Goal: Check status

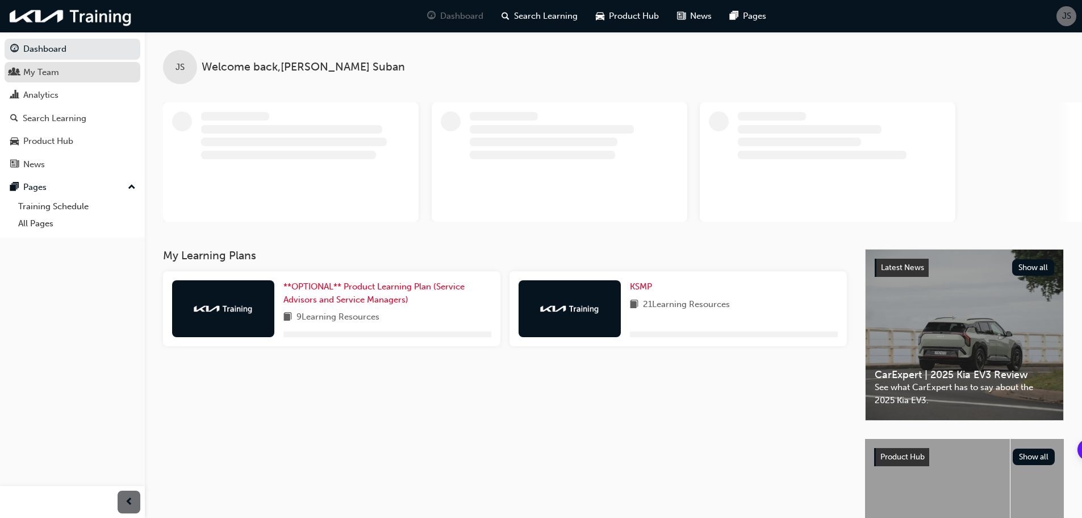
click at [52, 70] on div "My Team" at bounding box center [41, 72] width 36 height 13
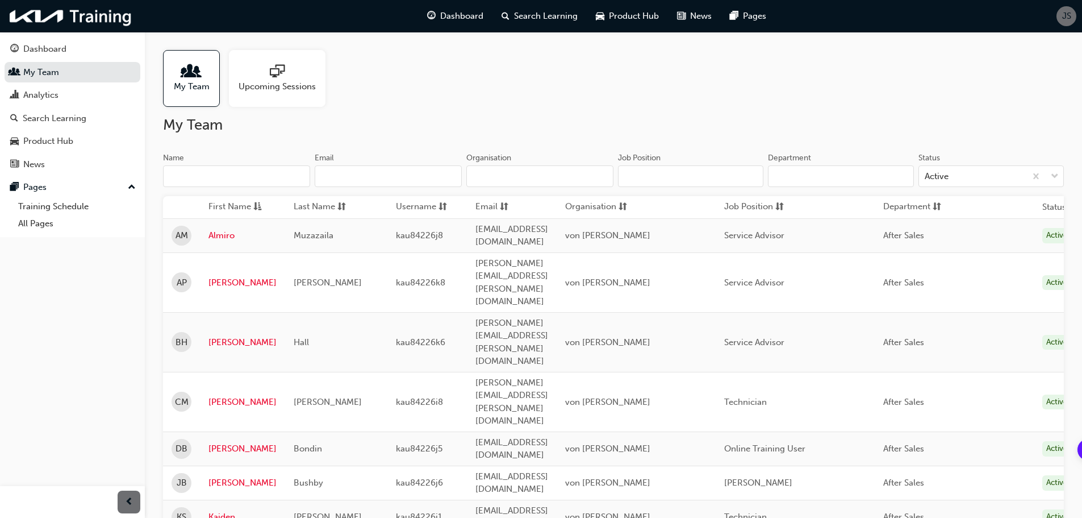
scroll to position [57, 0]
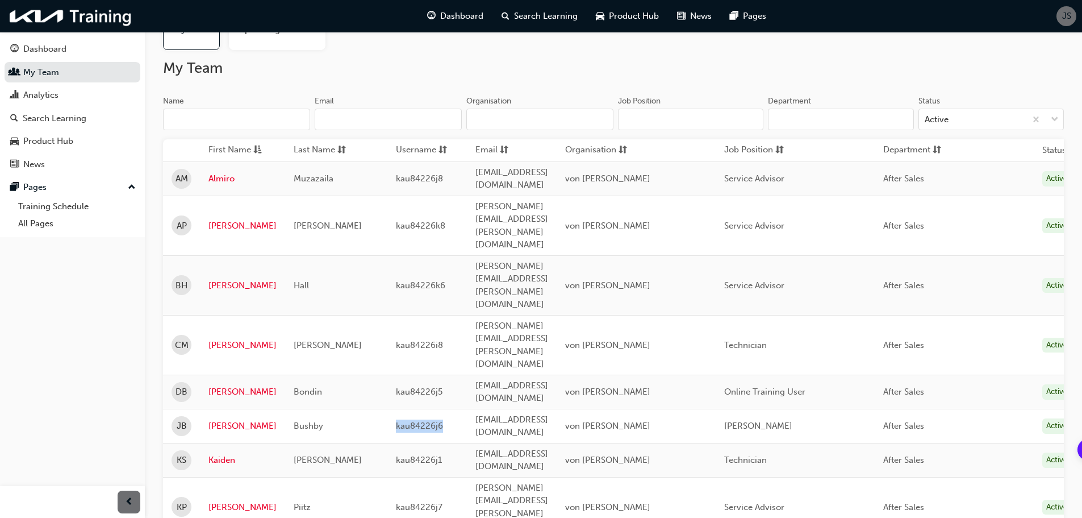
drag, startPoint x: 391, startPoint y: 319, endPoint x: 440, endPoint y: 323, distance: 49.6
click at [440, 409] on td "kau84226j6" at bounding box center [427, 426] width 80 height 34
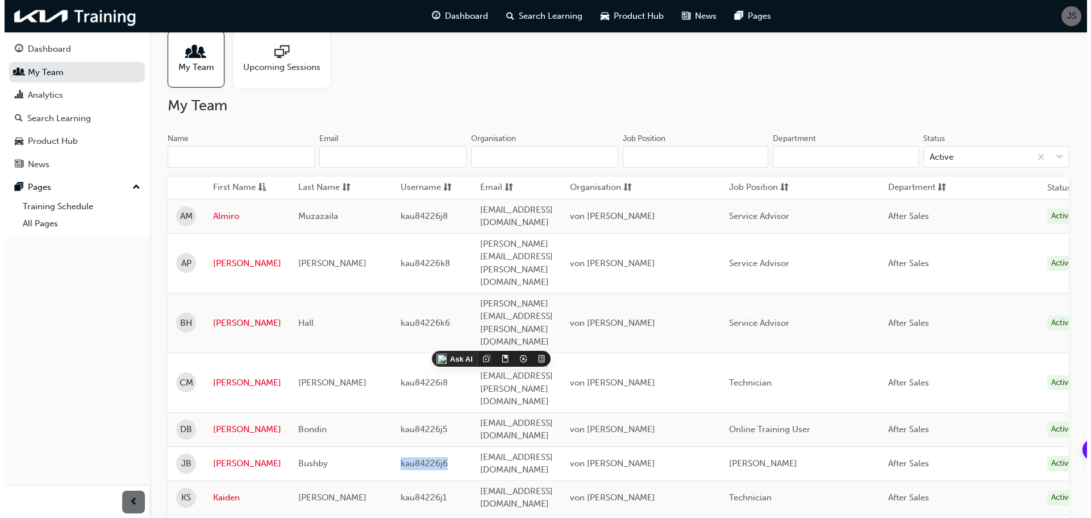
scroll to position [0, 0]
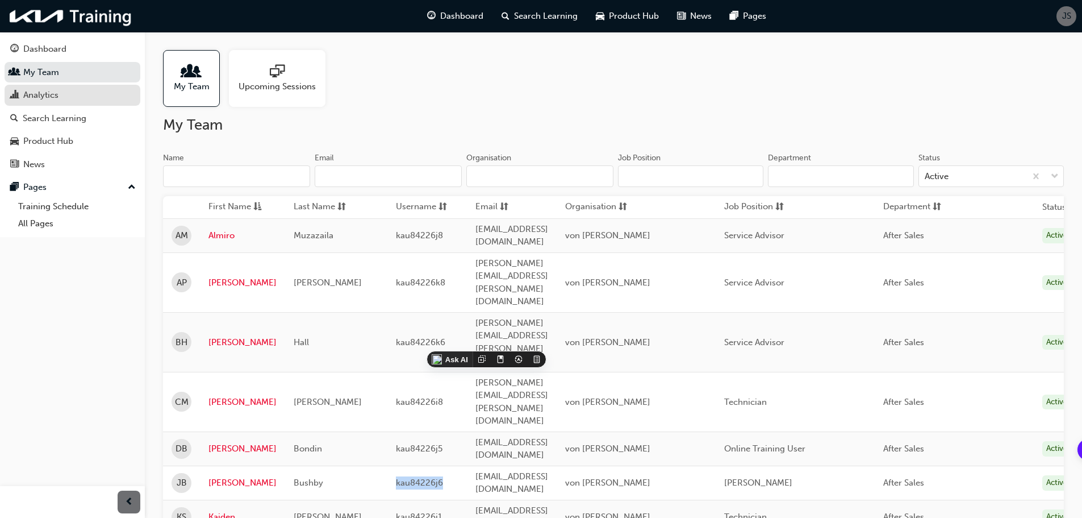
click at [54, 90] on div "Analytics" at bounding box center [40, 95] width 35 height 13
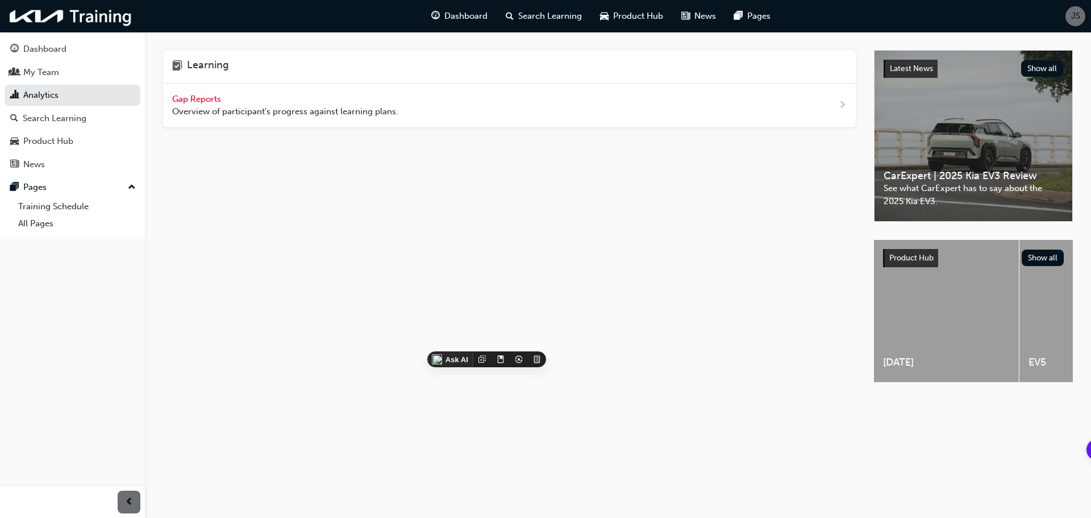
click at [197, 99] on span "Gap Reports" at bounding box center [197, 99] width 51 height 10
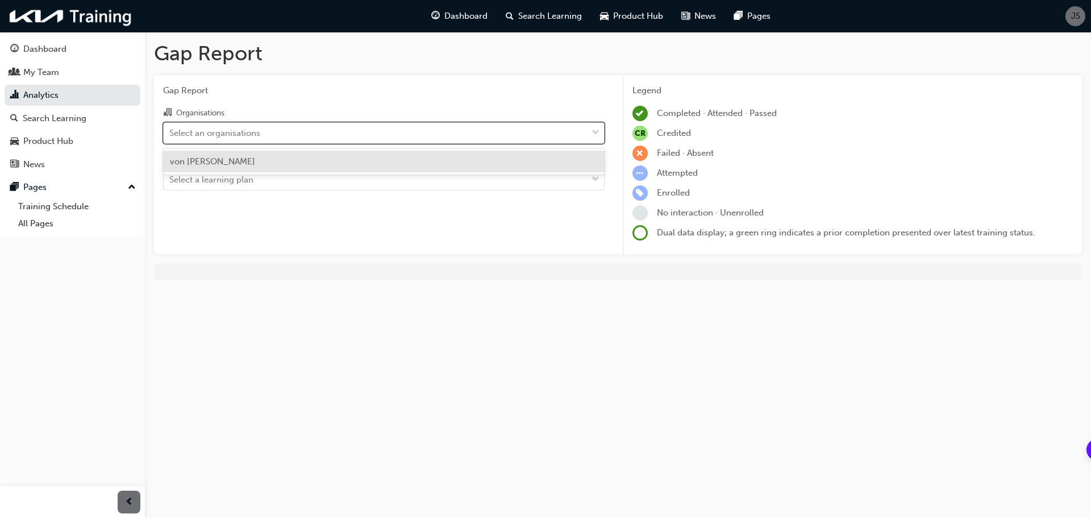
click at [386, 131] on div "Select an organisations" at bounding box center [375, 133] width 423 height 20
click at [170, 131] on input "Organisations option von [PERSON_NAME] focused, 1 of 1. 1 result available. Use…" at bounding box center [169, 132] width 1 height 10
click at [353, 163] on div "von [PERSON_NAME]" at bounding box center [383, 162] width 441 height 22
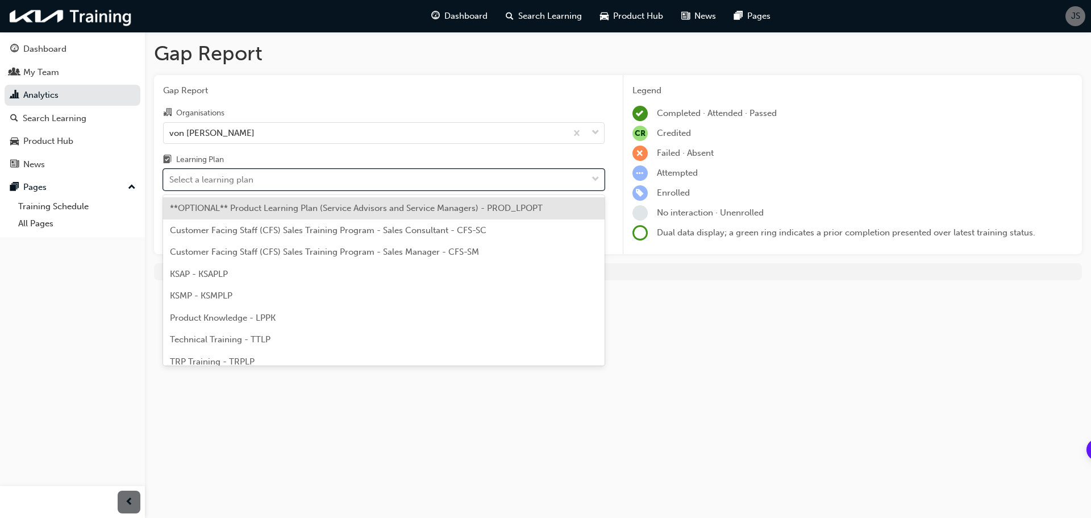
click at [345, 184] on div "Select a learning plan" at bounding box center [375, 180] width 423 height 20
click at [170, 184] on input "Learning Plan option **OPTIONAL** Product Learning Plan (Service Advisors and S…" at bounding box center [169, 179] width 1 height 10
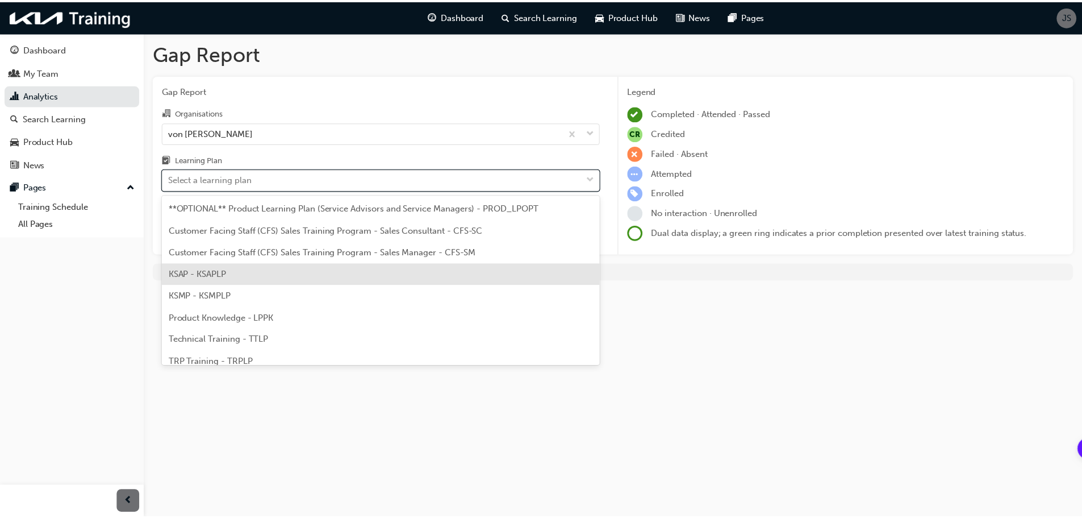
scroll to position [31, 0]
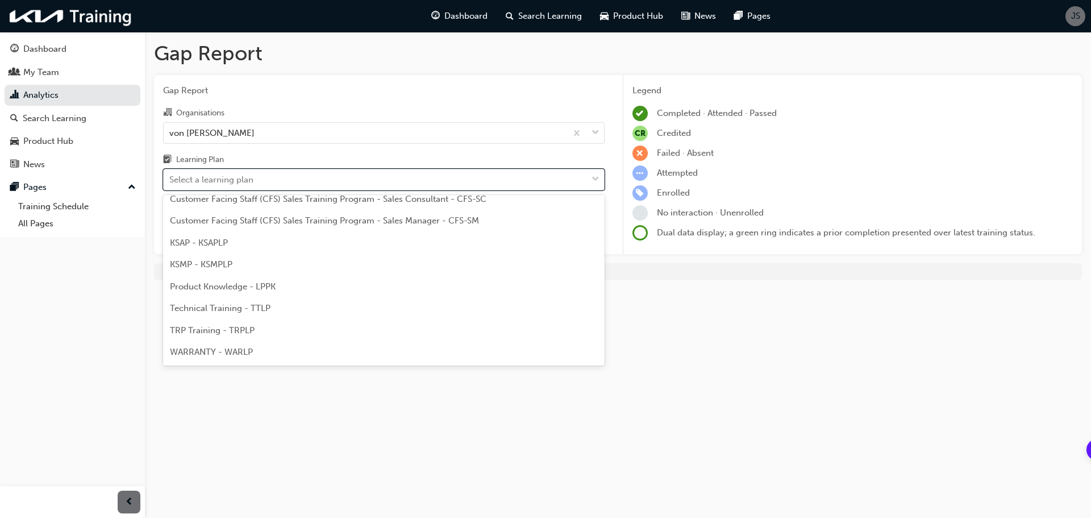
click at [305, 309] on div "Technical Training - TTLP" at bounding box center [383, 308] width 441 height 22
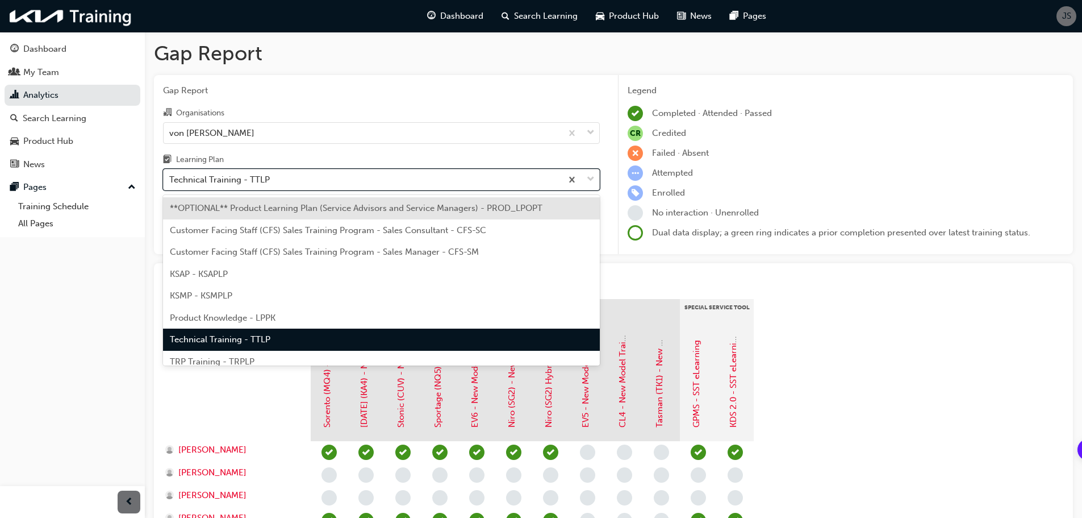
click at [276, 178] on div "Technical Training - TTLP" at bounding box center [363, 180] width 398 height 20
click at [170, 178] on input "Learning Plan option Technical Training - TTLP, selected. option **OPTIONAL** P…" at bounding box center [169, 179] width 1 height 10
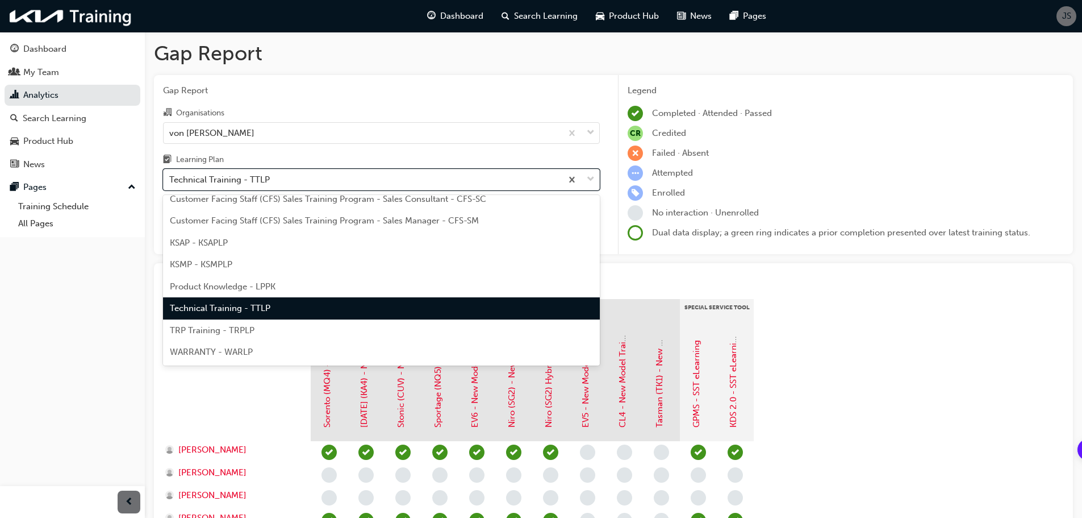
click at [262, 323] on div "TRP Training - TRPLP" at bounding box center [381, 330] width 437 height 22
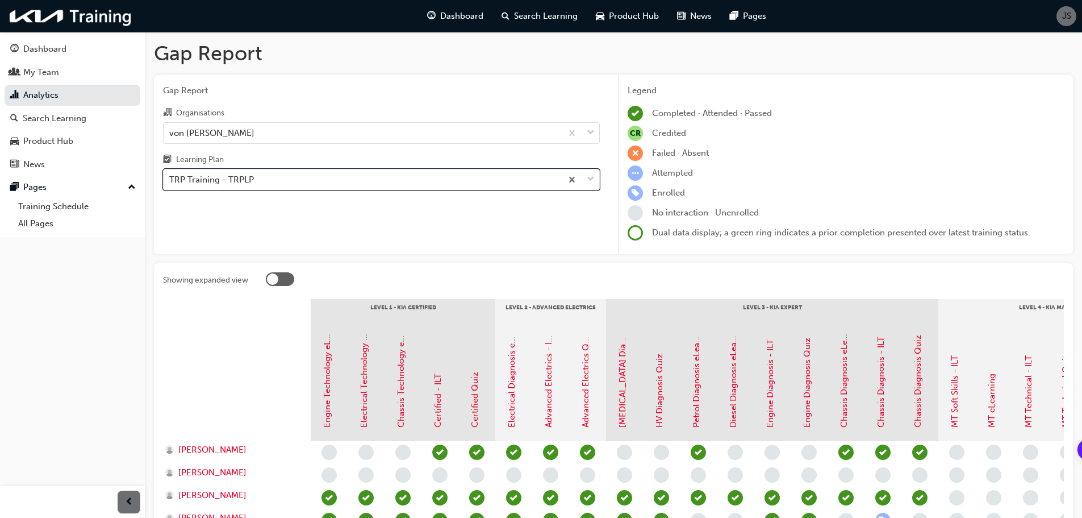
scroll to position [164, 0]
